Goal: Find specific page/section

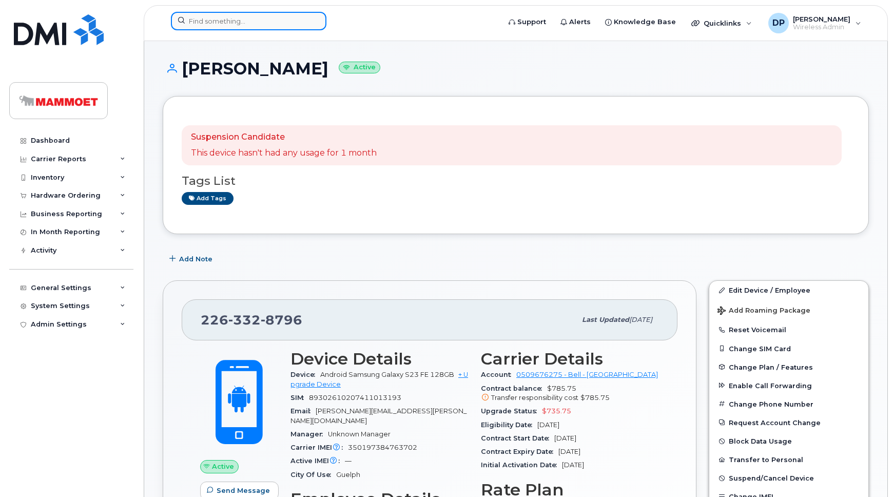
click at [228, 23] on input at bounding box center [248, 21] width 155 height 18
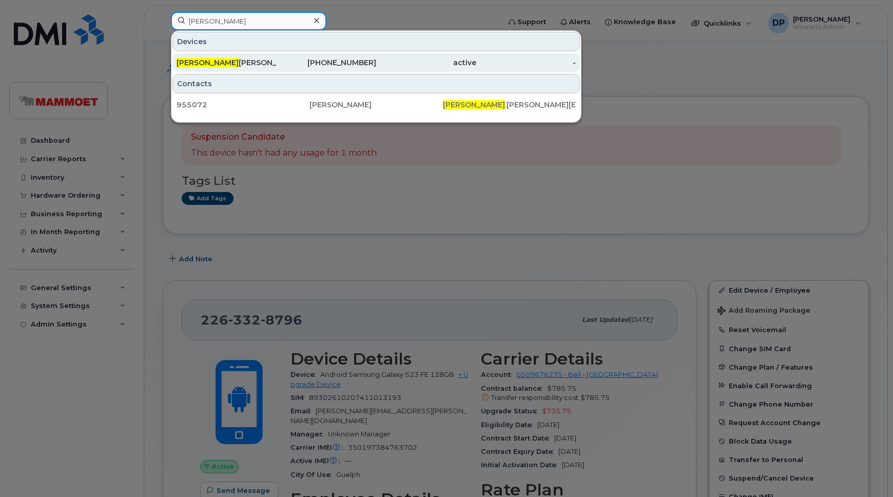
type input "[PERSON_NAME]"
click at [223, 61] on div "[PERSON_NAME]" at bounding box center [227, 62] width 100 height 10
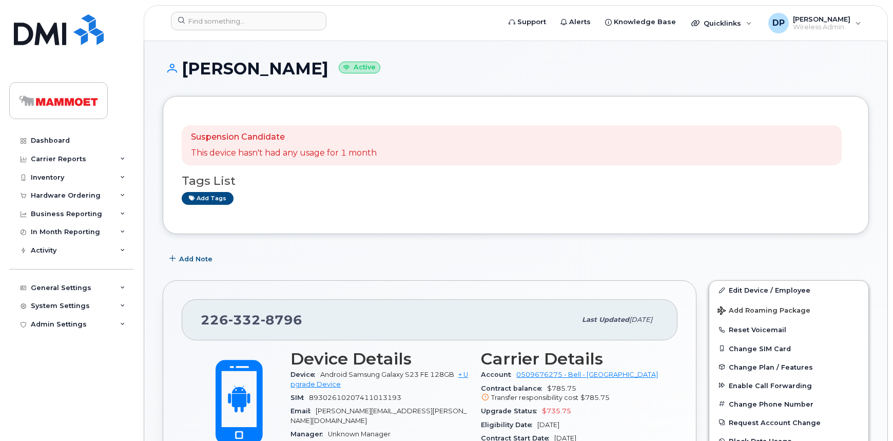
scroll to position [186, 0]
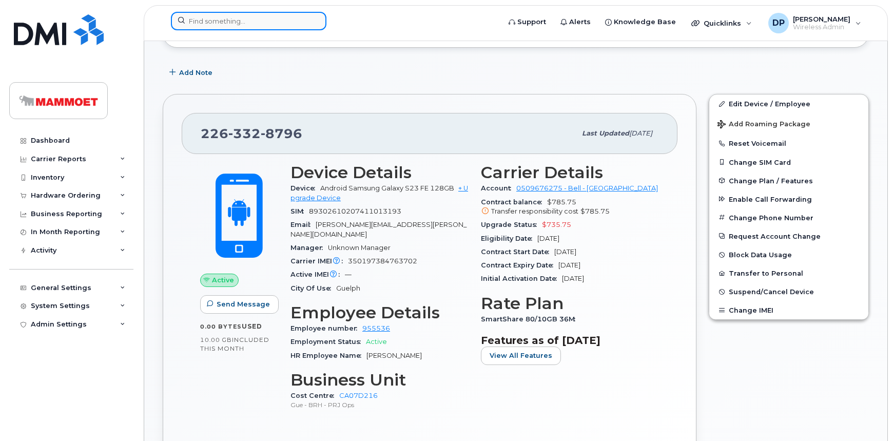
click at [254, 21] on input at bounding box center [248, 21] width 155 height 18
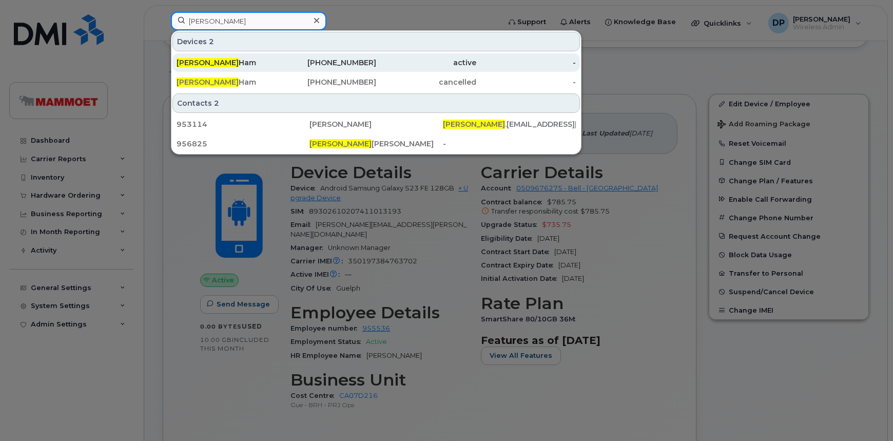
type input "rebecca"
click at [227, 64] on div "Rebecca Ham" at bounding box center [227, 62] width 100 height 10
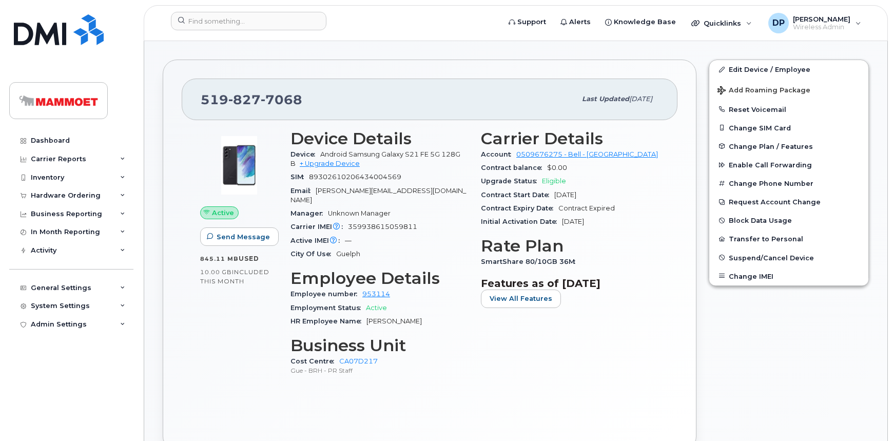
scroll to position [326, 0]
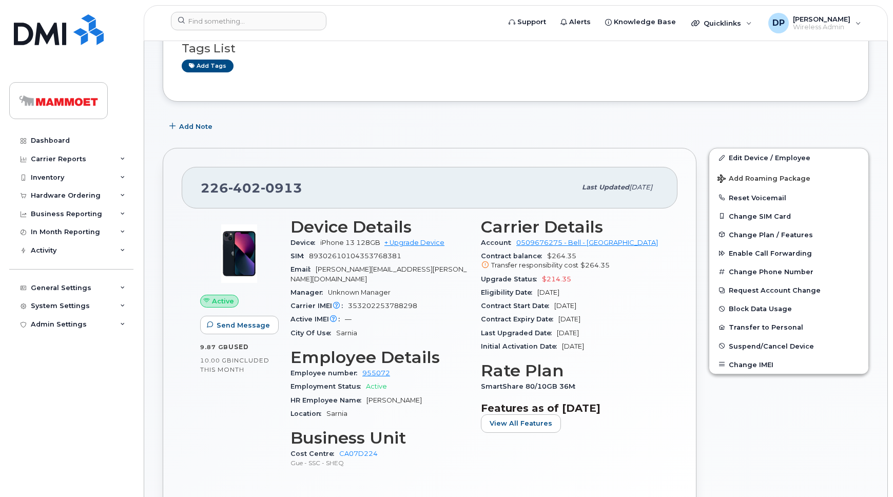
scroll to position [140, 0]
